Goal: Transaction & Acquisition: Purchase product/service

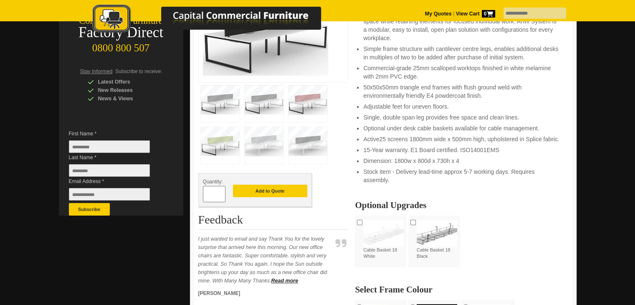
scroll to position [155, 0]
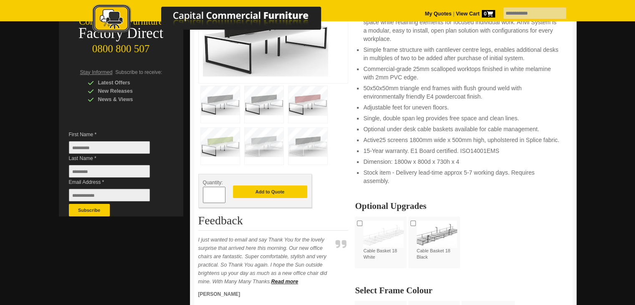
click at [262, 145] on img at bounding box center [264, 146] width 39 height 37
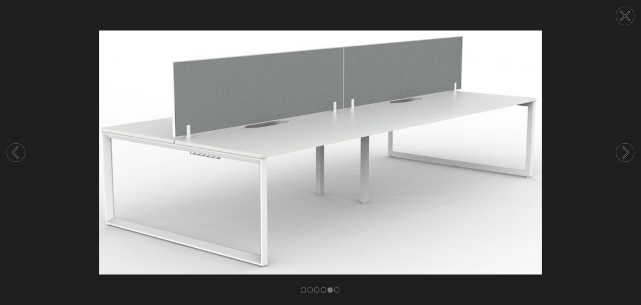
click at [634, 111] on img at bounding box center [320, 152] width 641 height 244
click at [605, 109] on img at bounding box center [320, 152] width 641 height 244
click at [625, 22] on circle at bounding box center [625, 16] width 18 height 18
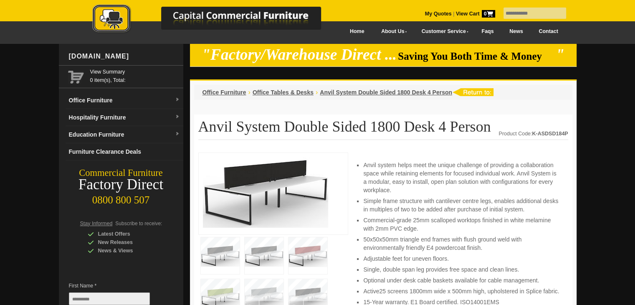
scroll to position [0, 0]
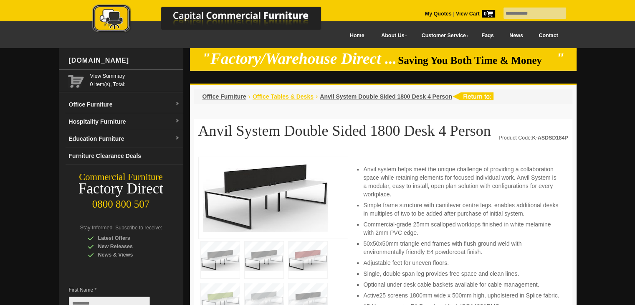
click at [285, 98] on span "Office Tables & Desks" at bounding box center [282, 96] width 61 height 7
